Goal: Task Accomplishment & Management: Use online tool/utility

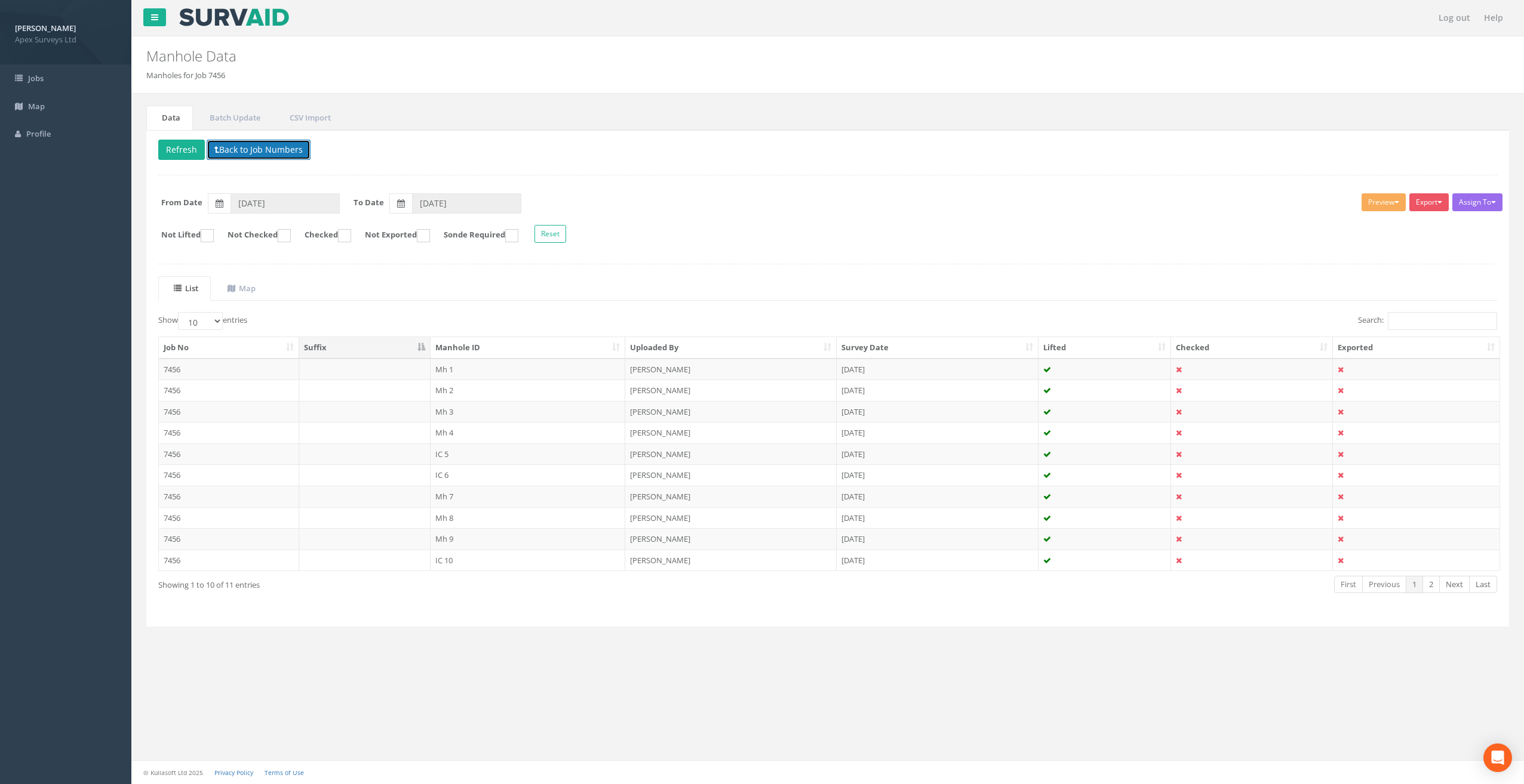
click at [260, 142] on button "Back to Job Numbers" at bounding box center [258, 149] width 104 height 20
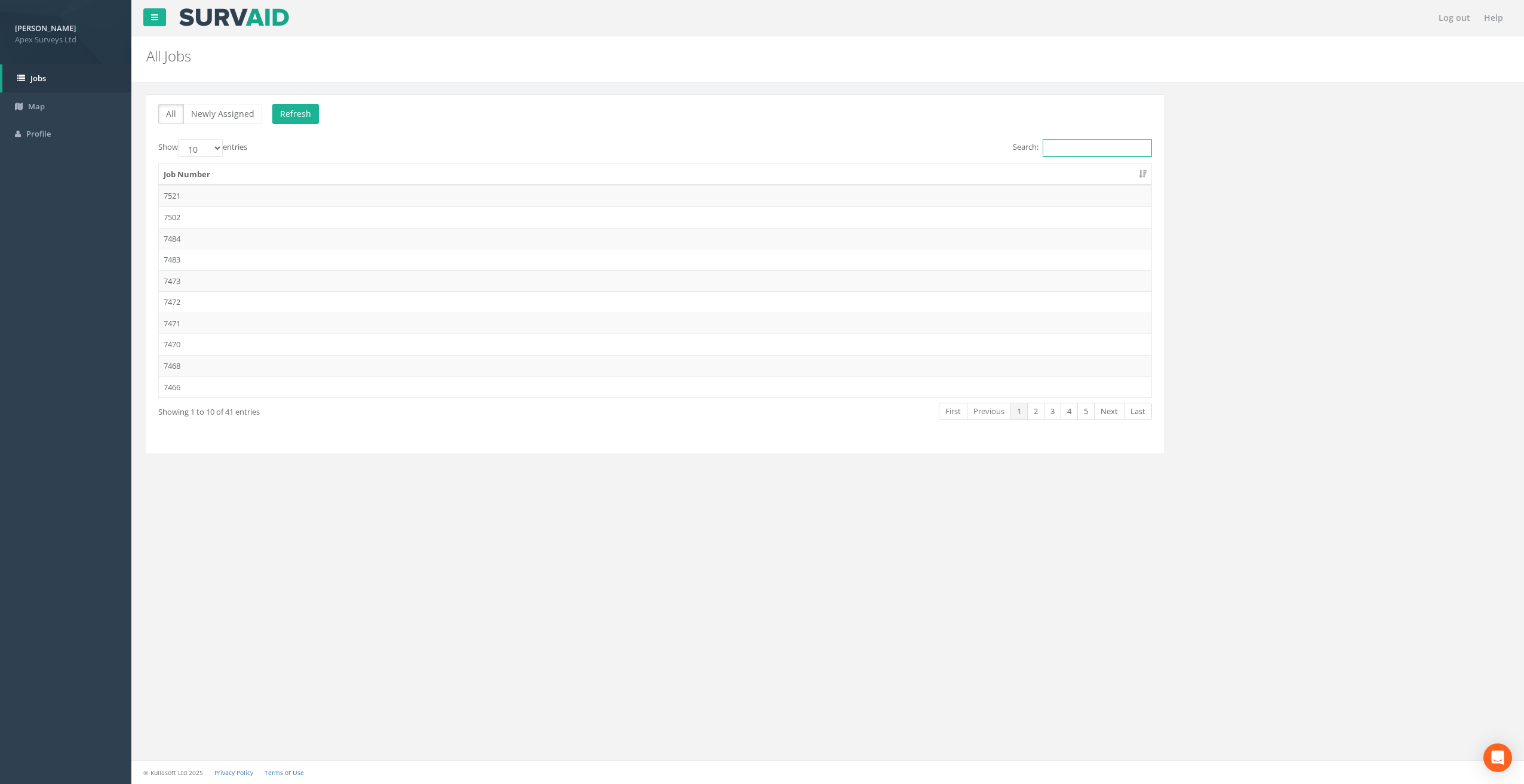
click at [1080, 150] on input "Search:" at bounding box center [1096, 148] width 109 height 18
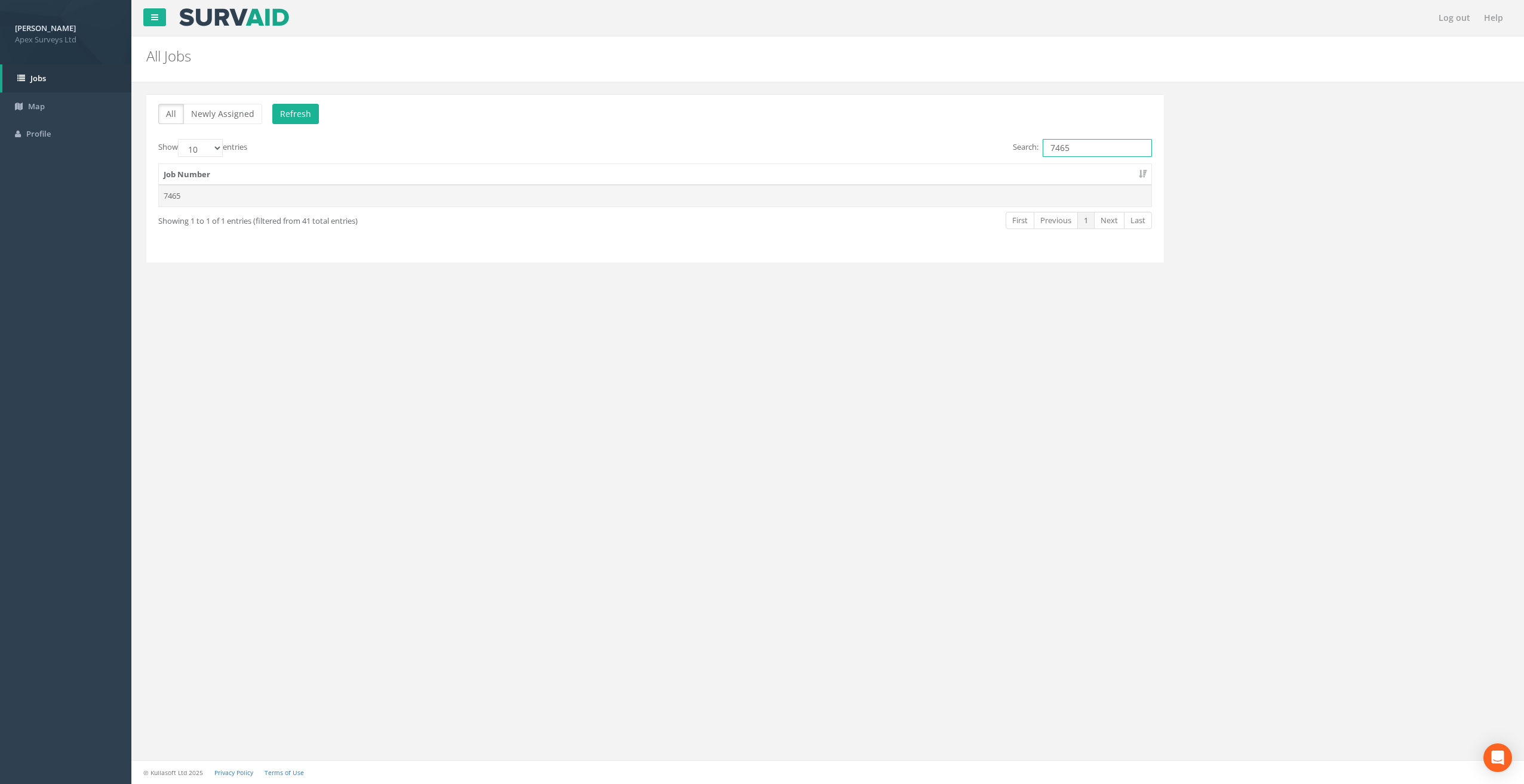
type input "7465"
click at [405, 189] on td "7465" at bounding box center [655, 195] width 992 height 21
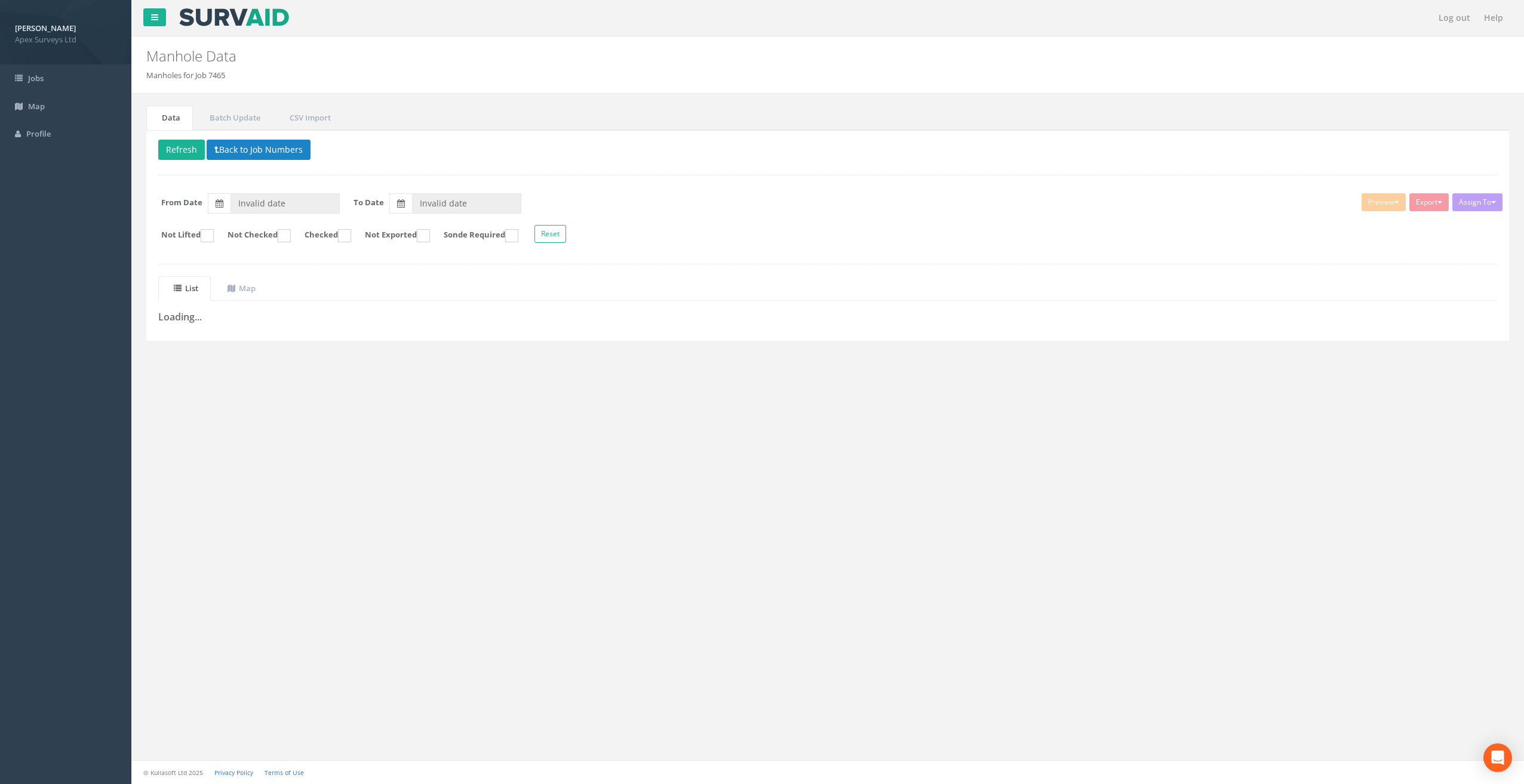
type input "[DATE]"
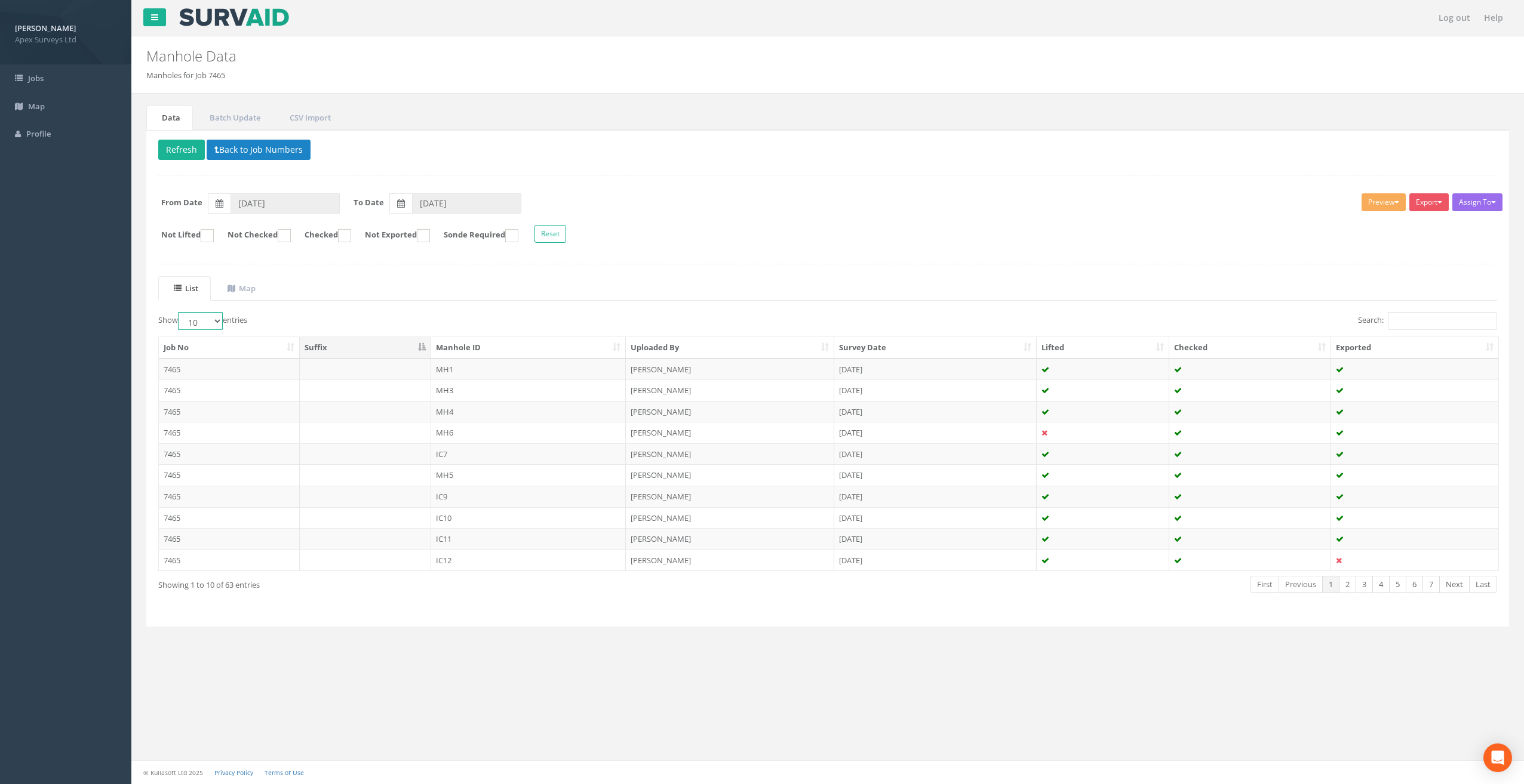
click at [221, 318] on select "10 25 50 100" at bounding box center [200, 321] width 45 height 18
select select "100"
click at [180, 312] on select "10 25 50 100" at bounding box center [200, 321] width 45 height 18
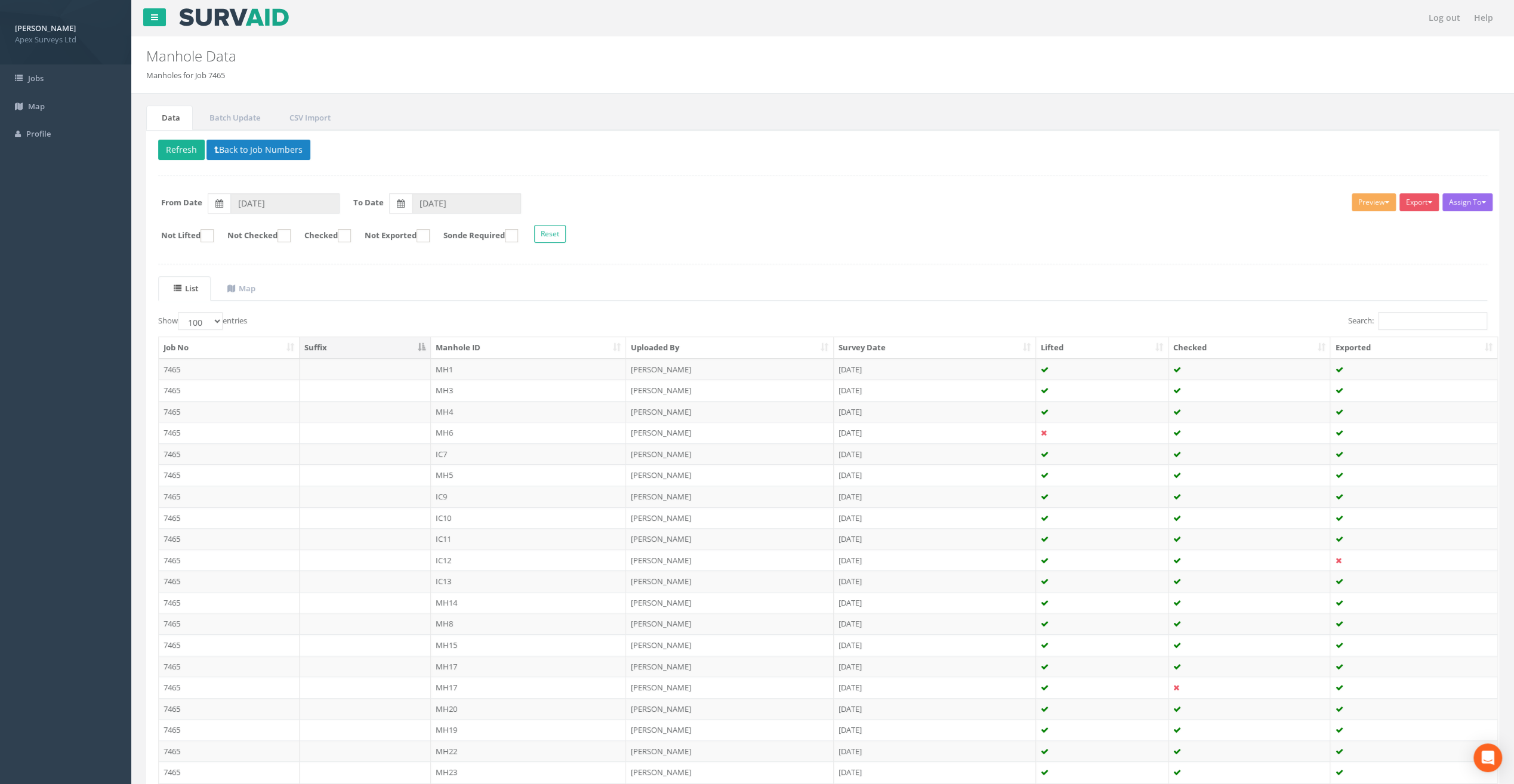
click at [1422, 213] on div "Assign To No Companies Added Export Heathrow United Utilities SurvAid IC SurvAi…" at bounding box center [822, 220] width 1347 height 65
click at [1421, 205] on button "Export" at bounding box center [1418, 202] width 39 height 18
click at [1397, 294] on link "SurvAid Manhole" at bounding box center [1389, 298] width 101 height 18
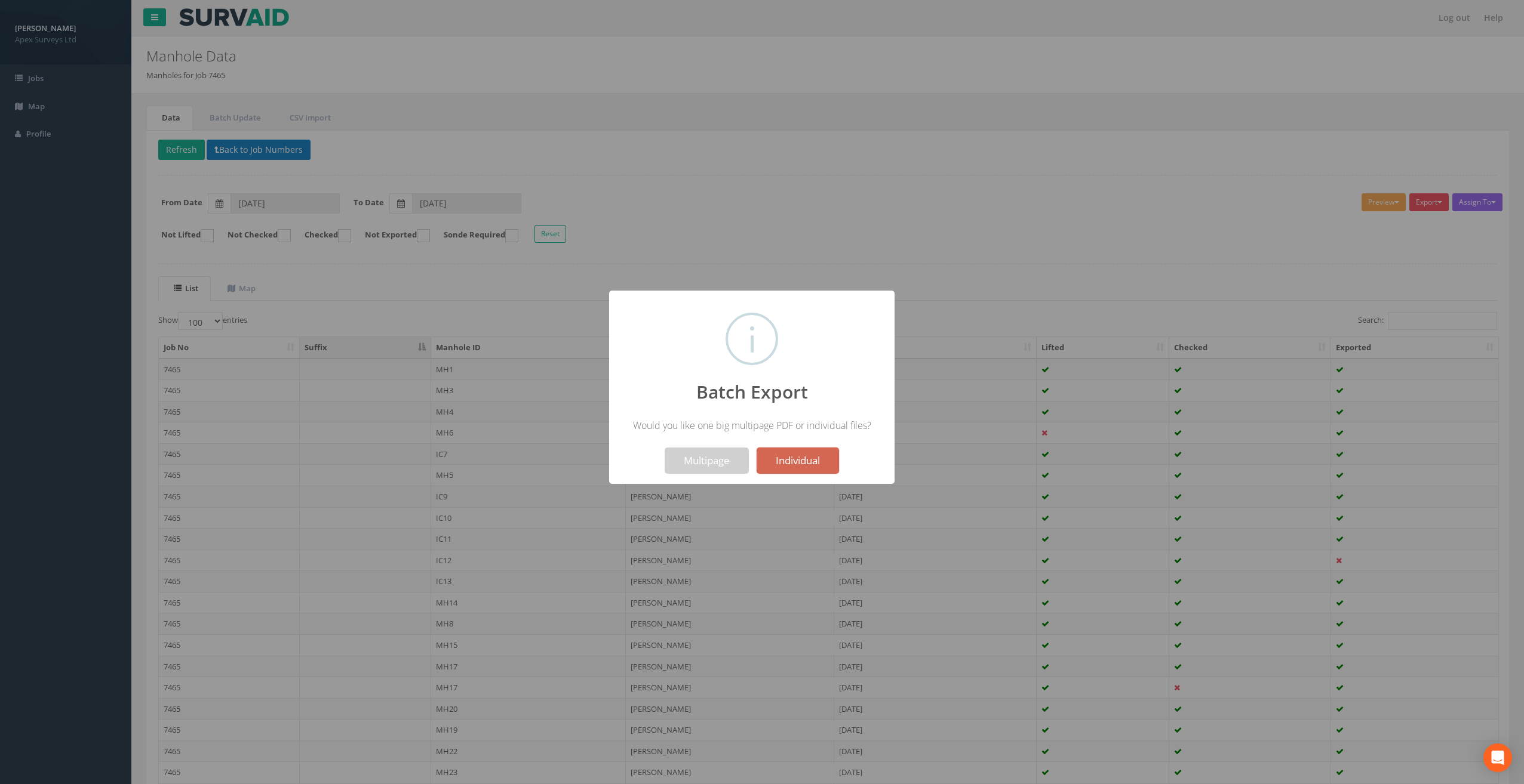
click at [806, 458] on button "Individual" at bounding box center [797, 460] width 82 height 26
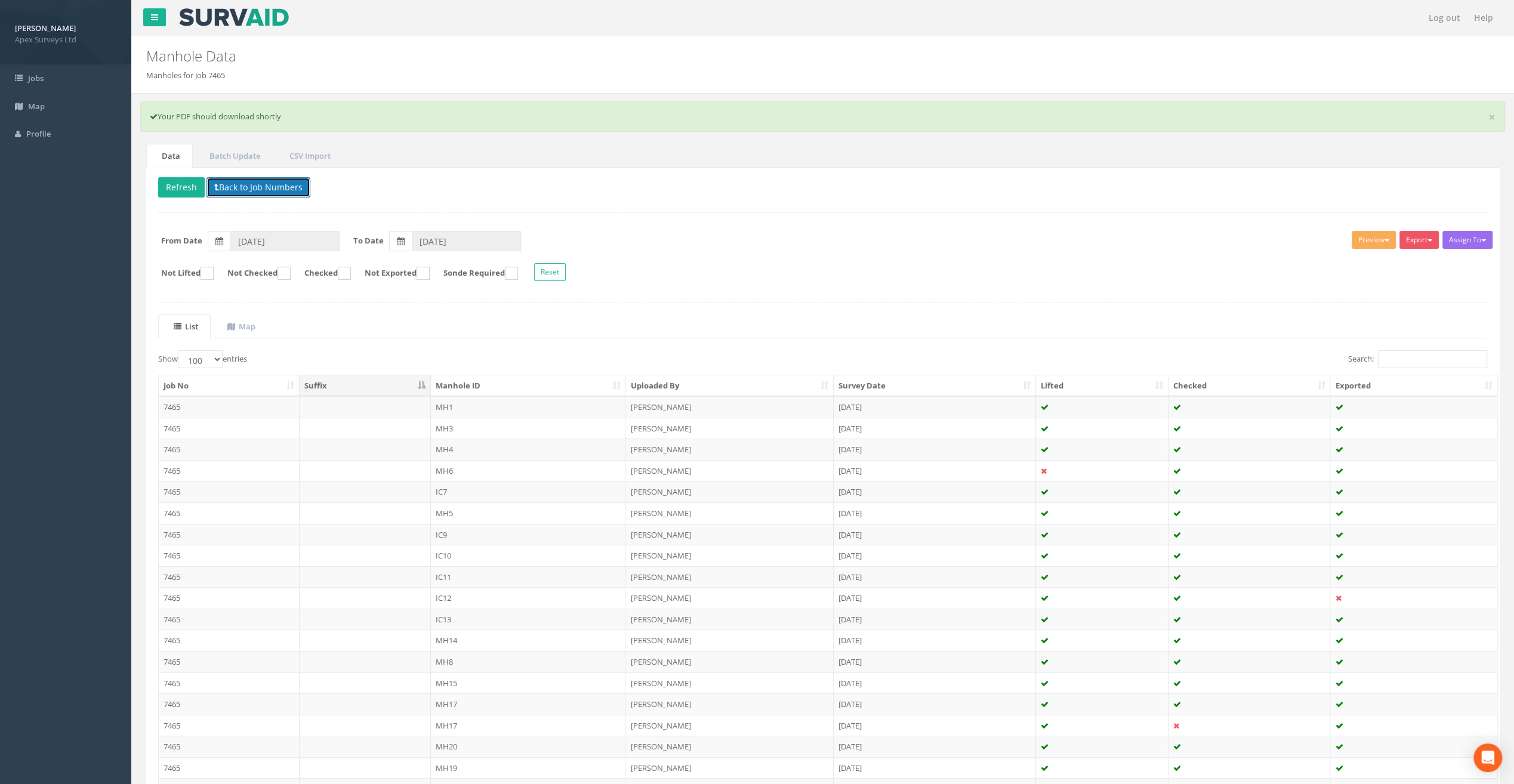
click at [282, 194] on button "Back to Job Numbers" at bounding box center [258, 187] width 103 height 20
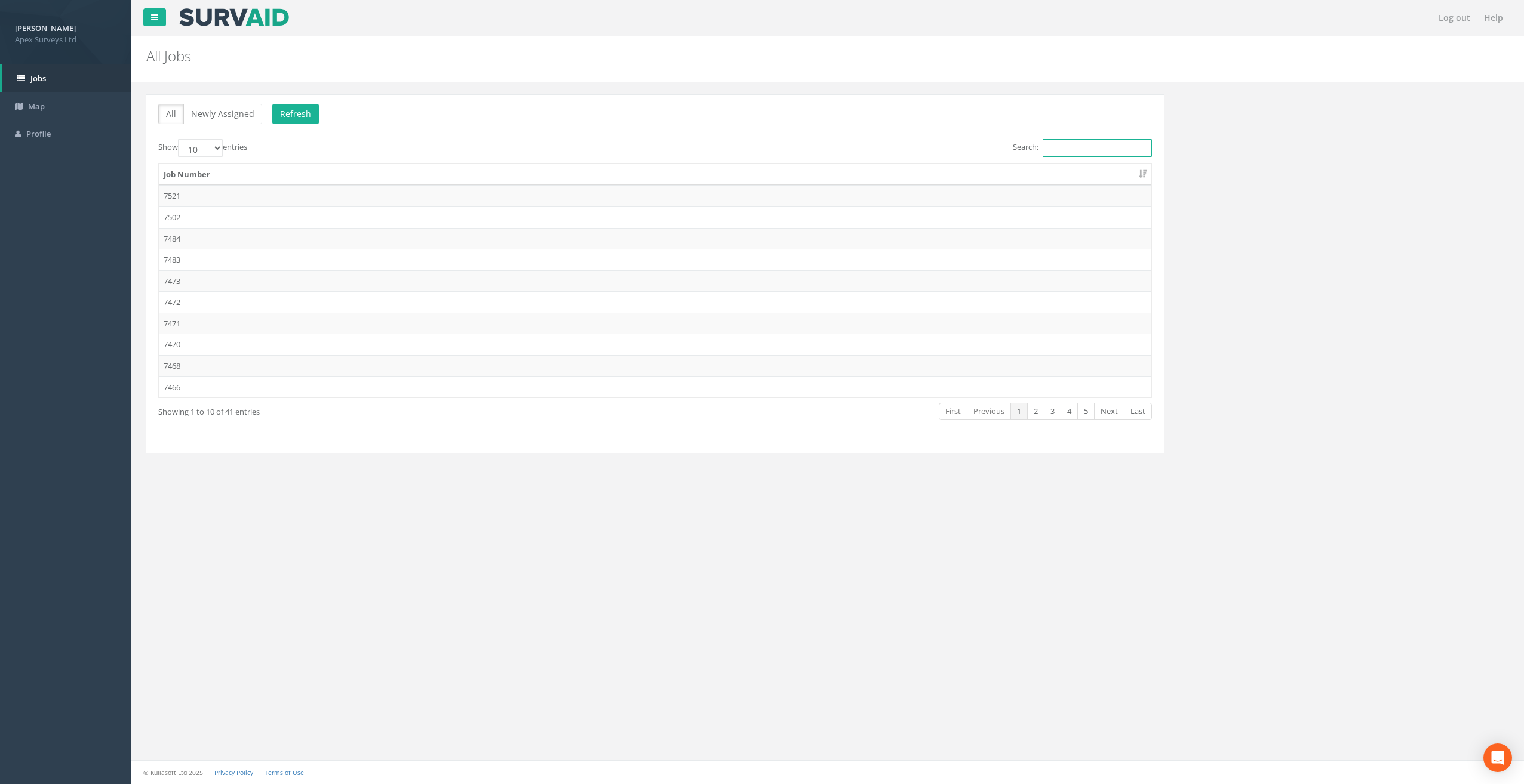
click at [1082, 146] on input "Search:" at bounding box center [1096, 148] width 109 height 18
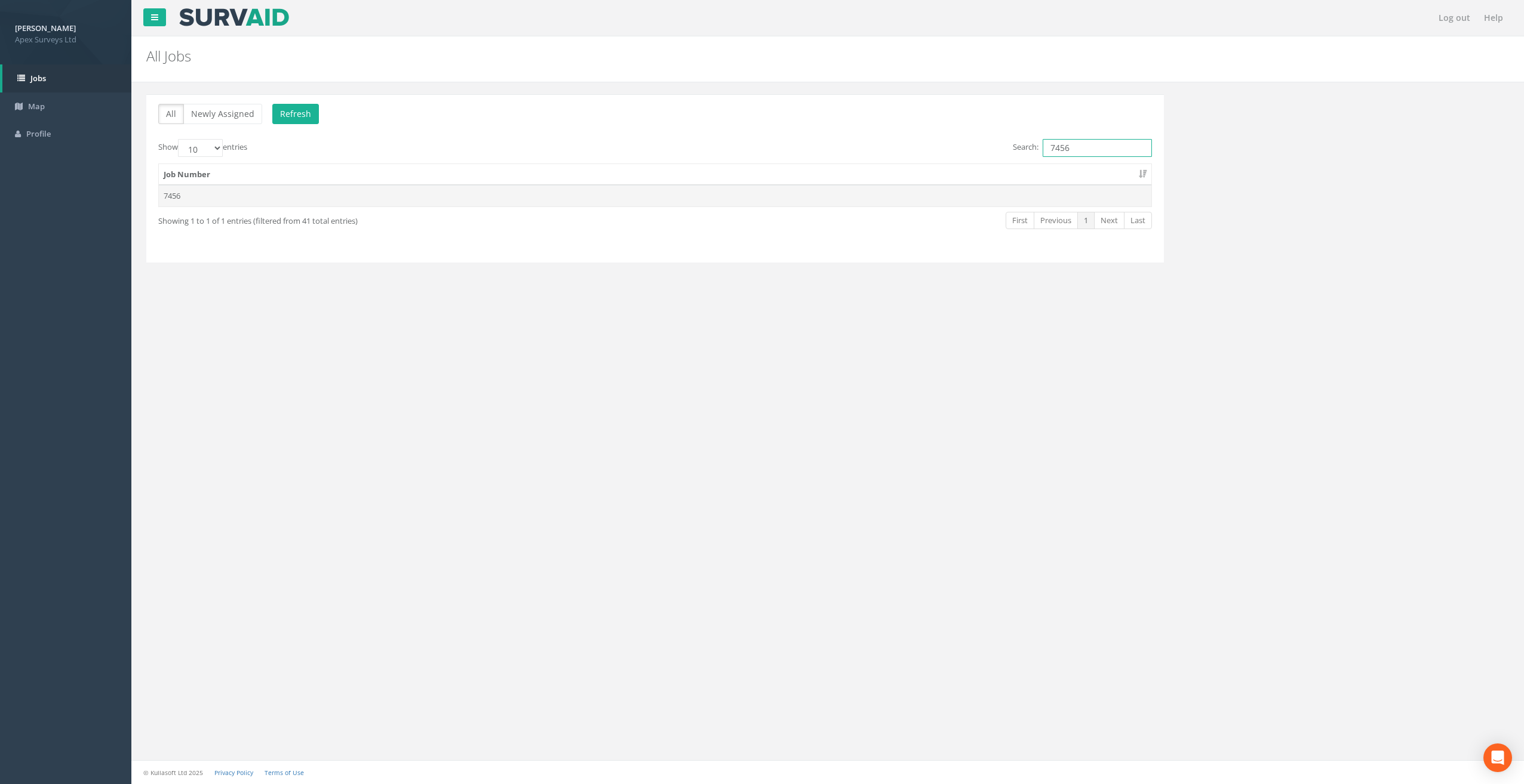
type input "7456"
click at [288, 192] on td "7456" at bounding box center [655, 195] width 992 height 21
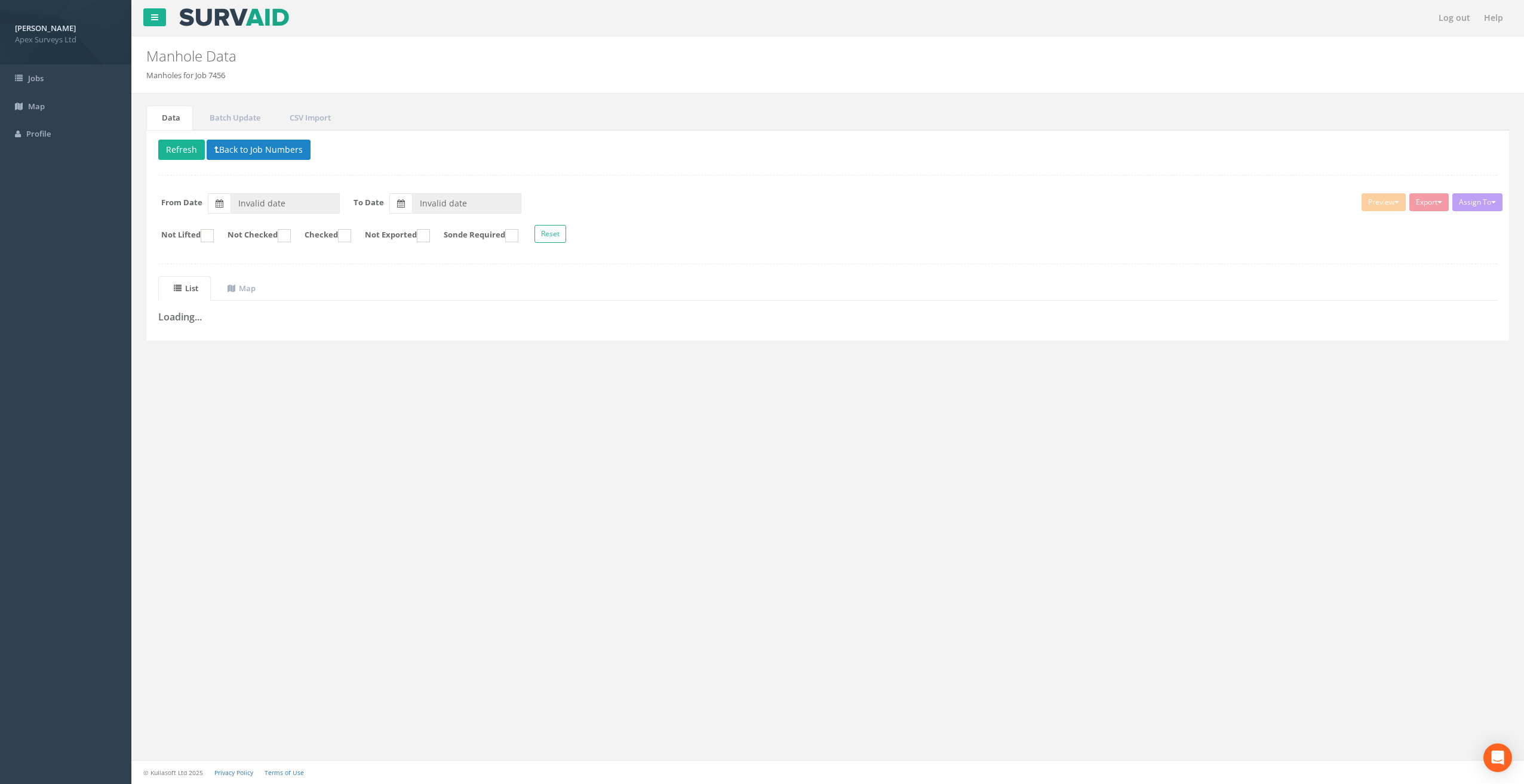
type input "[DATE]"
